Goal: Task Accomplishment & Management: Use online tool/utility

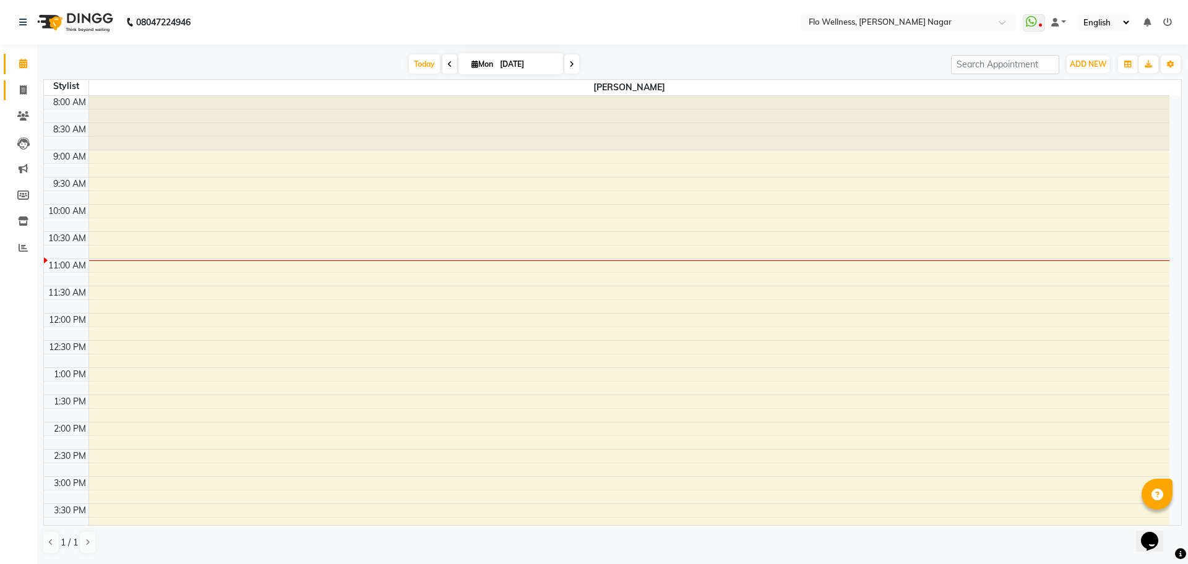
click at [23, 82] on link "Invoice" at bounding box center [19, 90] width 30 height 20
select select "service"
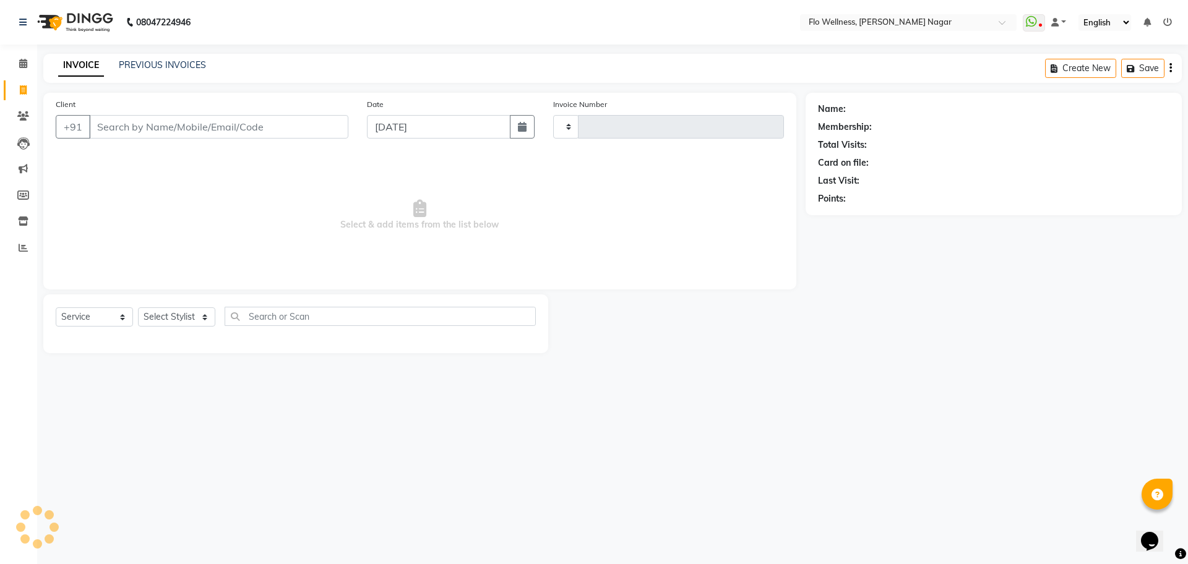
type input "1586"
select select "4509"
